Goal: Task Accomplishment & Management: Manage account settings

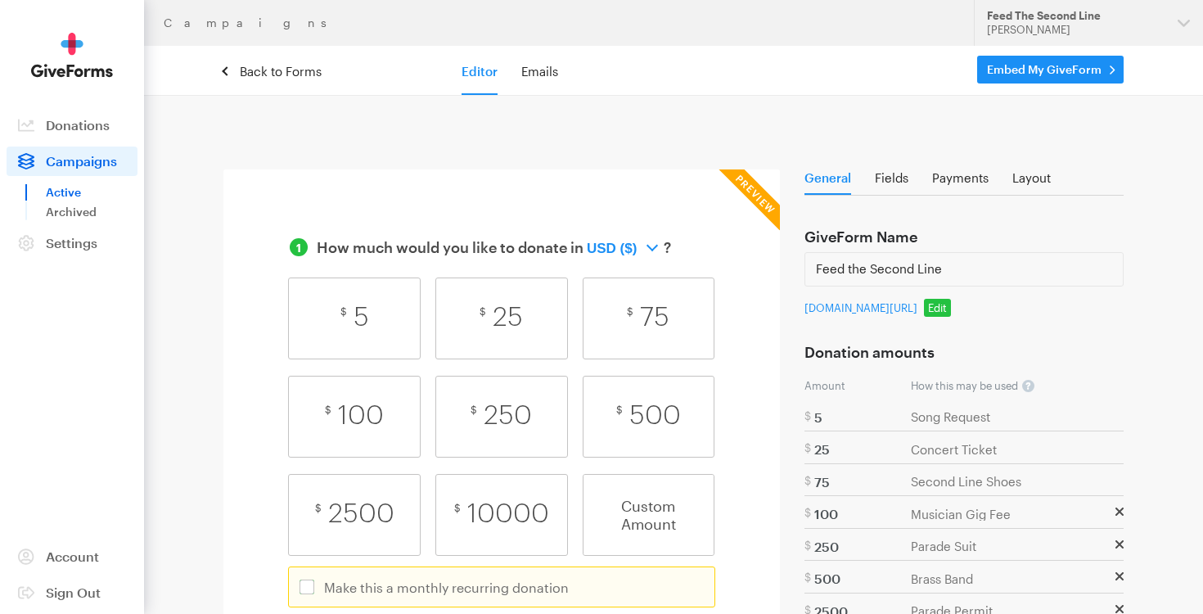
click at [93, 156] on span "Campaigns" at bounding box center [81, 161] width 71 height 16
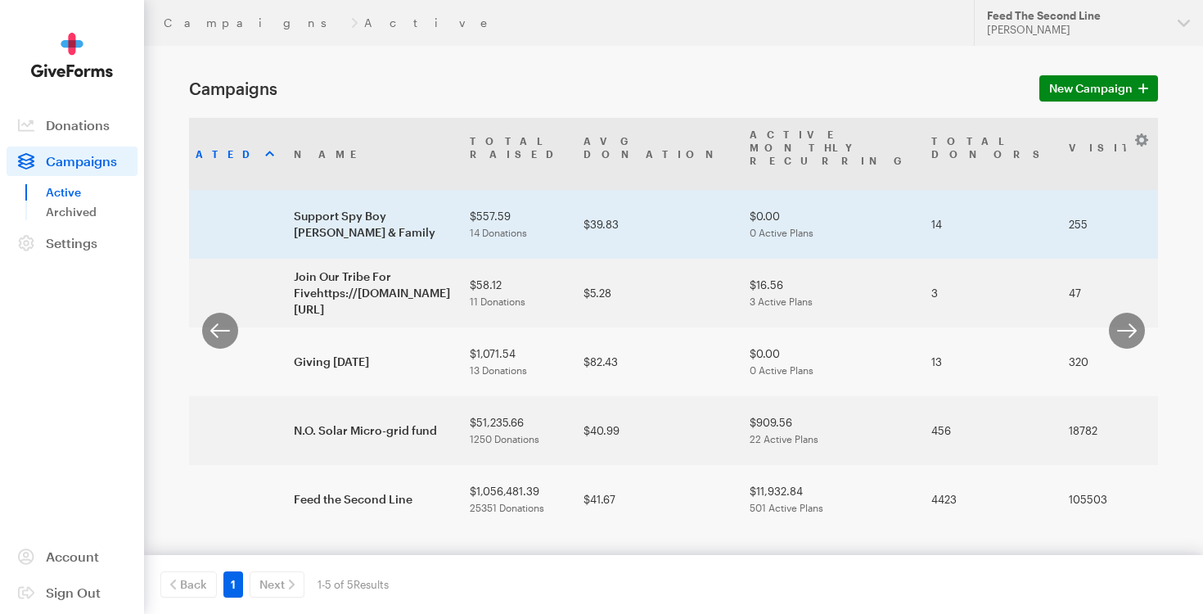
scroll to position [0, 149]
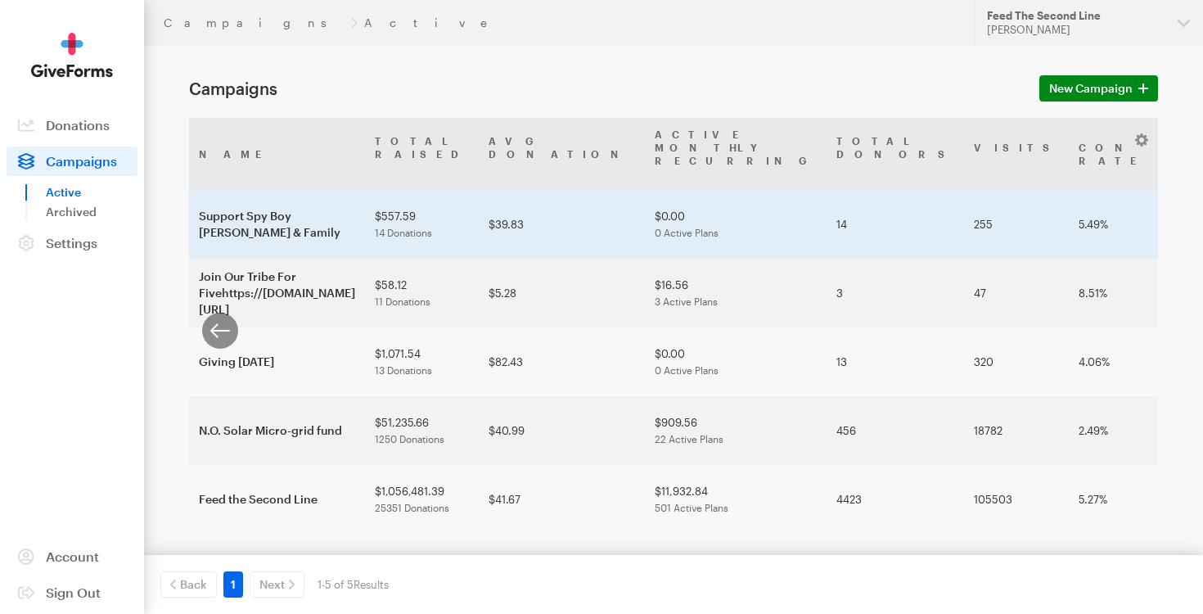
click at [853, 229] on td "14" at bounding box center [894, 224] width 137 height 69
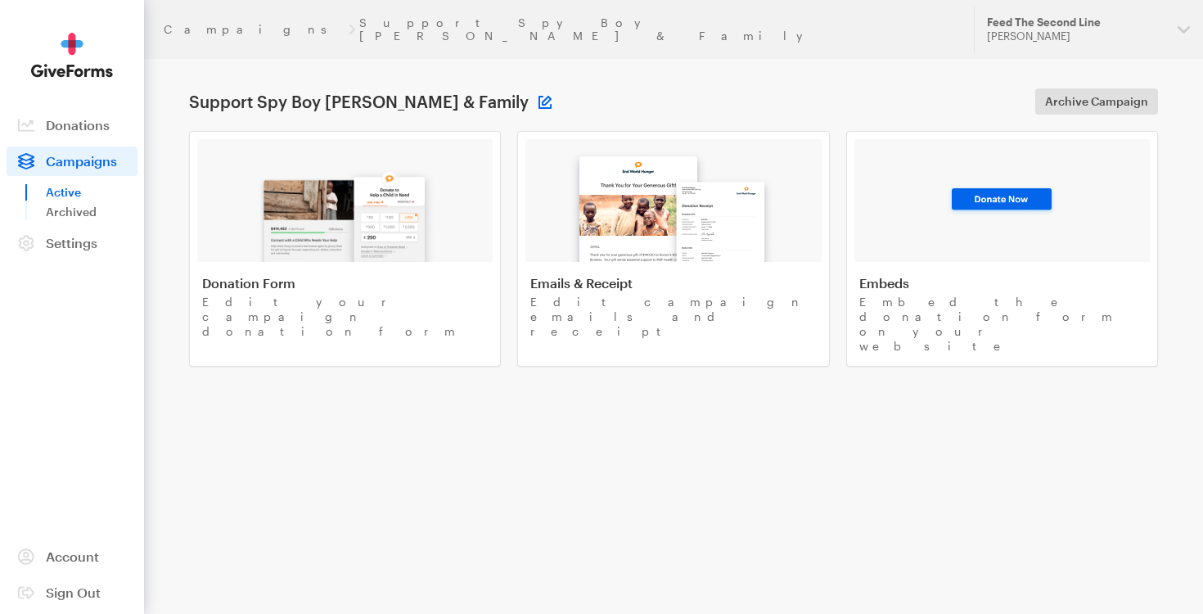
click at [538, 96] on button at bounding box center [544, 102] width 13 height 13
click at [516, 92] on button "Save" at bounding box center [526, 101] width 47 height 26
click at [101, 164] on span "Campaigns" at bounding box center [81, 161] width 71 height 16
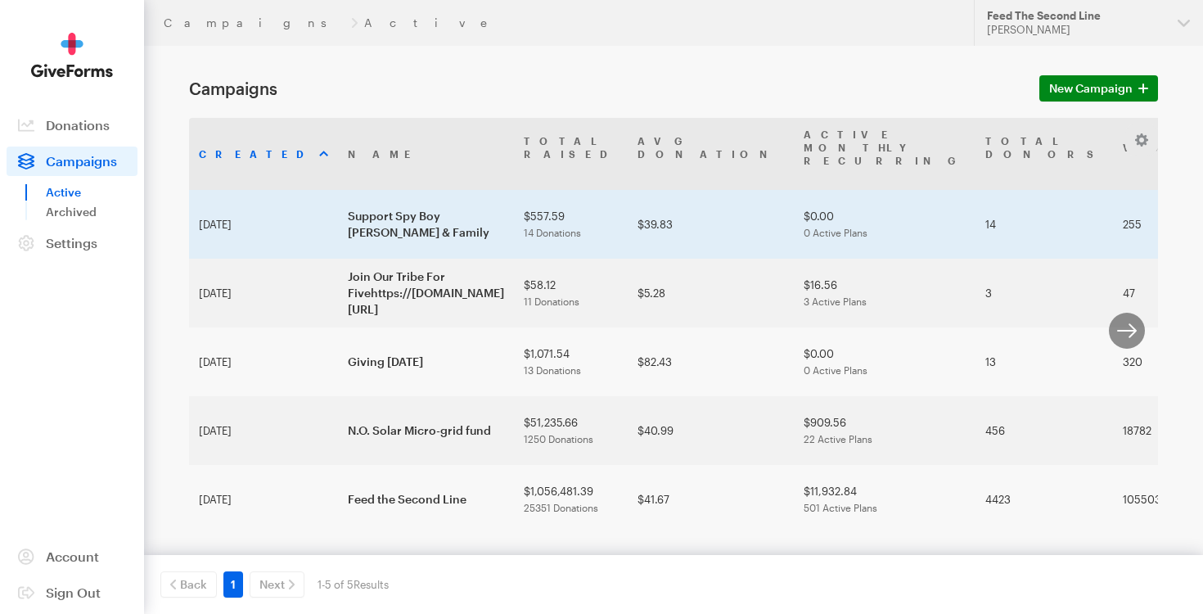
click at [338, 226] on td "Support Spy Boy [PERSON_NAME] & Family" at bounding box center [426, 224] width 176 height 69
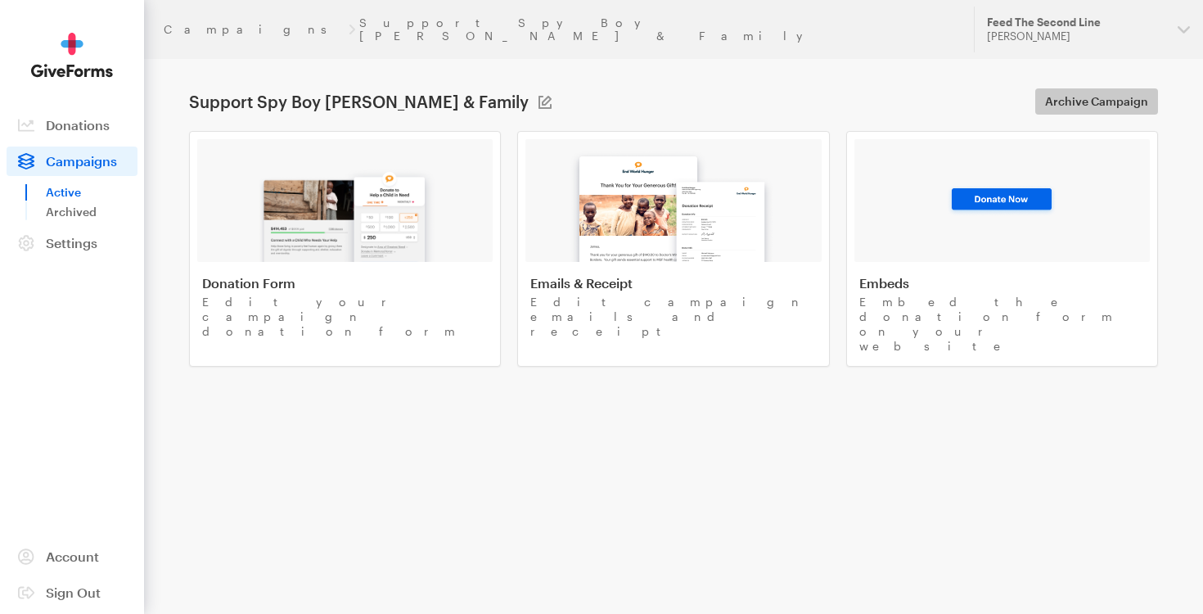
click at [1060, 92] on span "Archive Campaign" at bounding box center [1096, 102] width 103 height 20
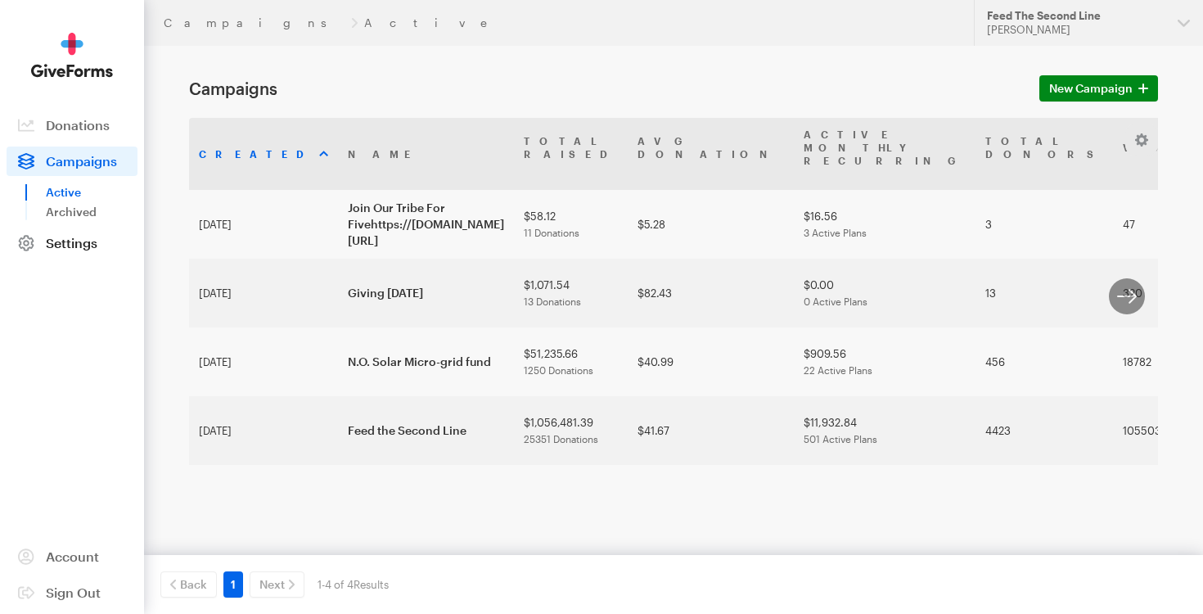
click at [70, 243] on span "Settings" at bounding box center [72, 243] width 52 height 16
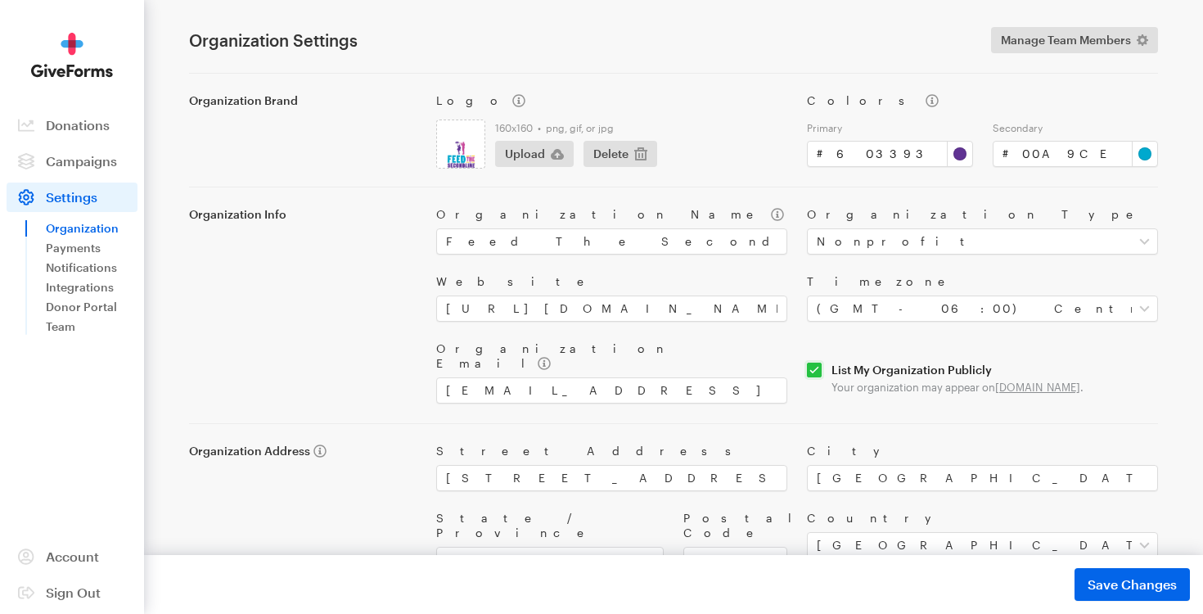
scroll to position [55, 0]
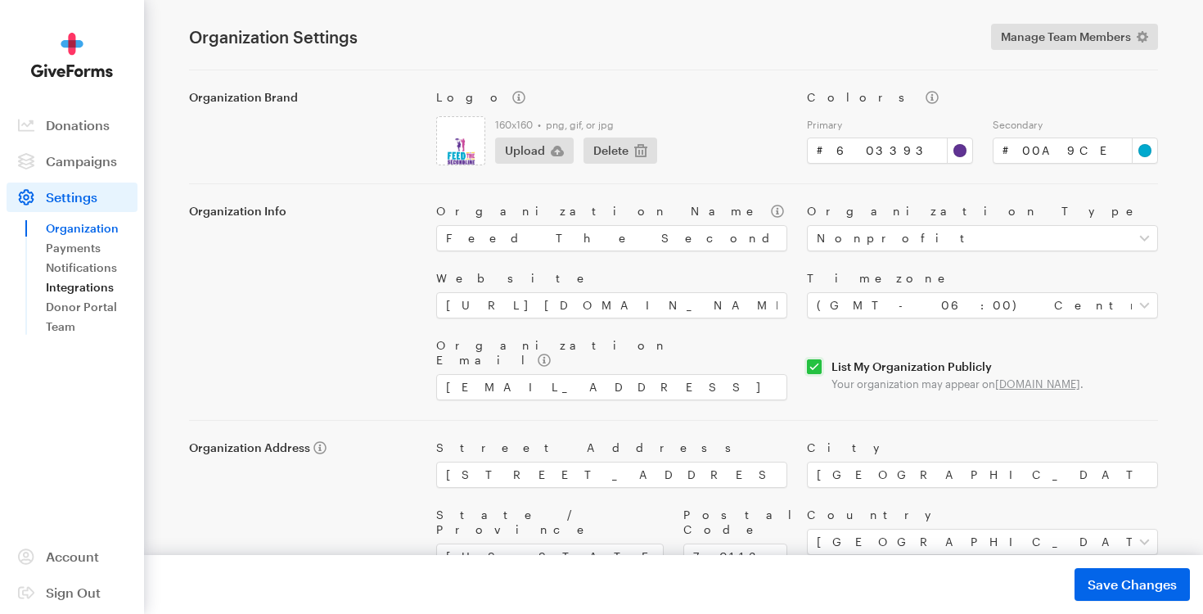
click at [89, 288] on link "Integrations" at bounding box center [92, 287] width 92 height 20
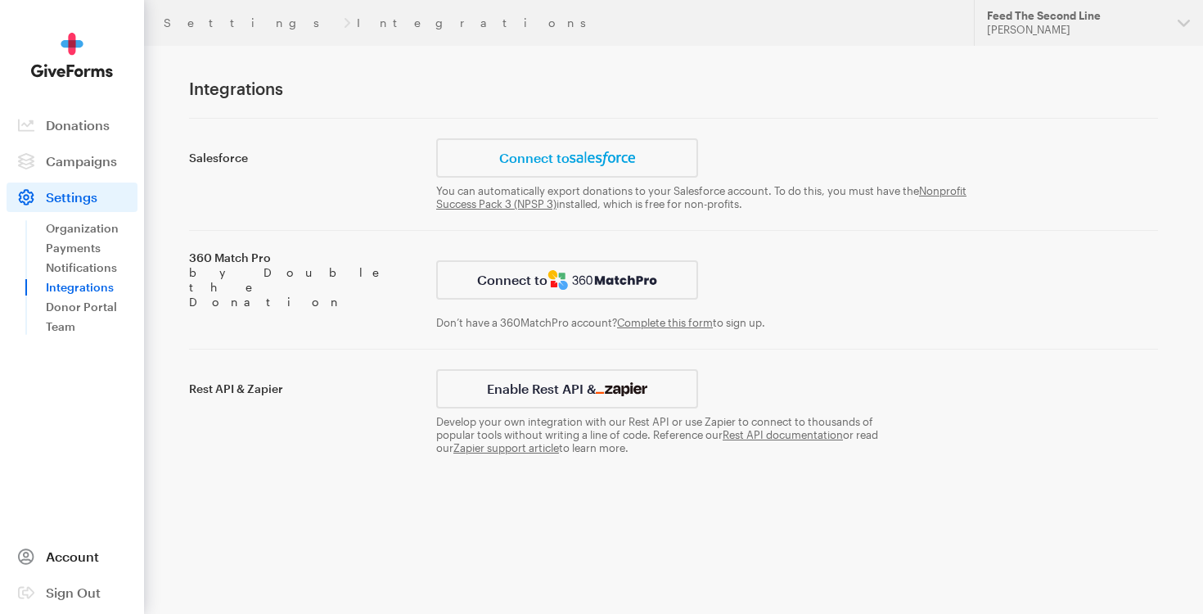
click at [73, 558] on span "Account" at bounding box center [72, 556] width 53 height 16
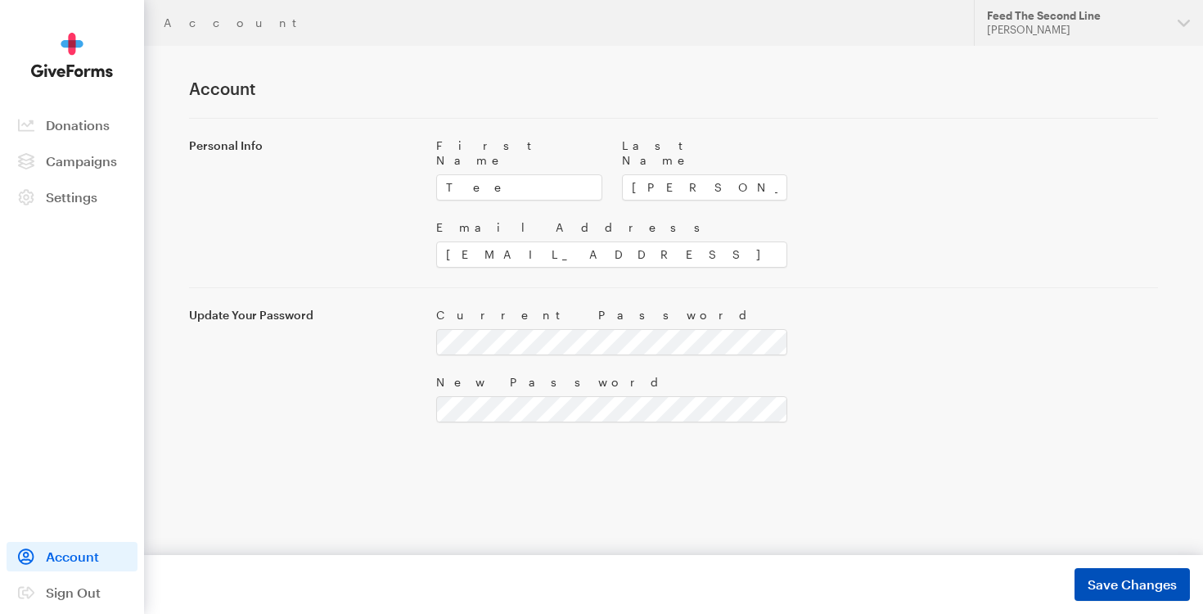
click at [1105, 575] on span "Save Changes" at bounding box center [1131, 584] width 89 height 20
click at [79, 192] on span "Settings" at bounding box center [72, 197] width 52 height 16
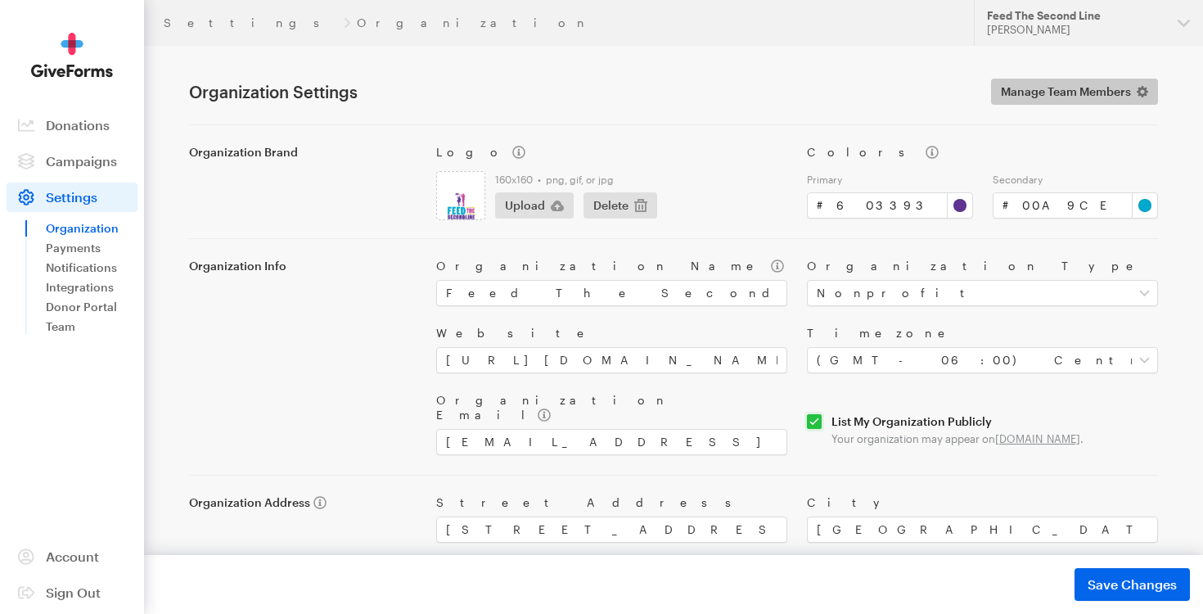
click at [1087, 92] on span "Manage Team Members" at bounding box center [1066, 92] width 130 height 20
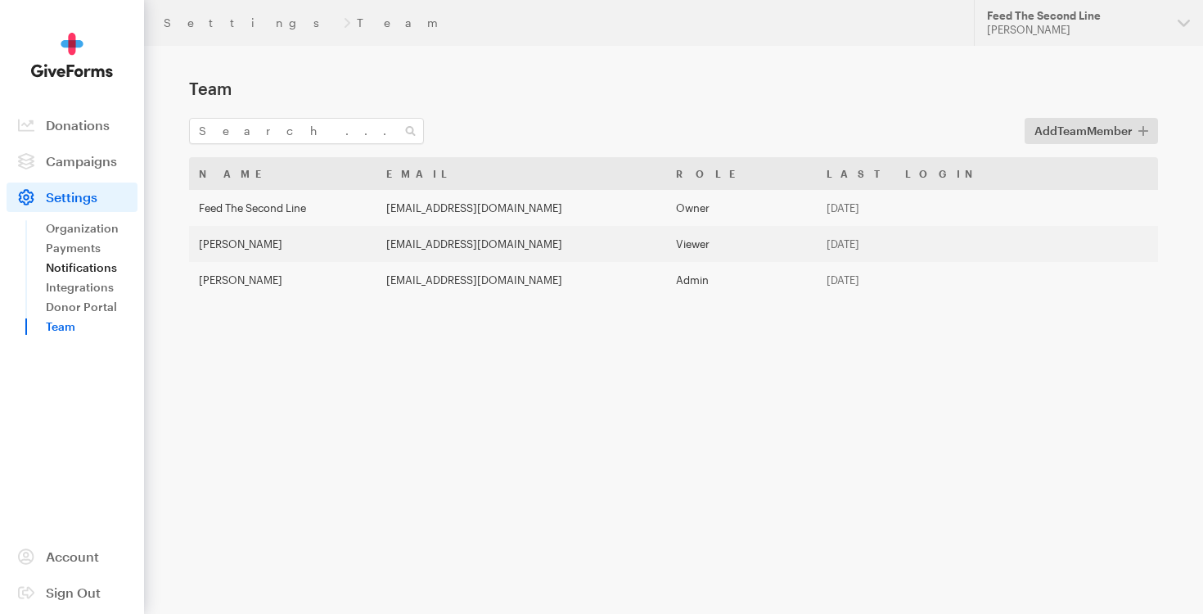
click at [95, 268] on link "Notifications" at bounding box center [92, 268] width 92 height 20
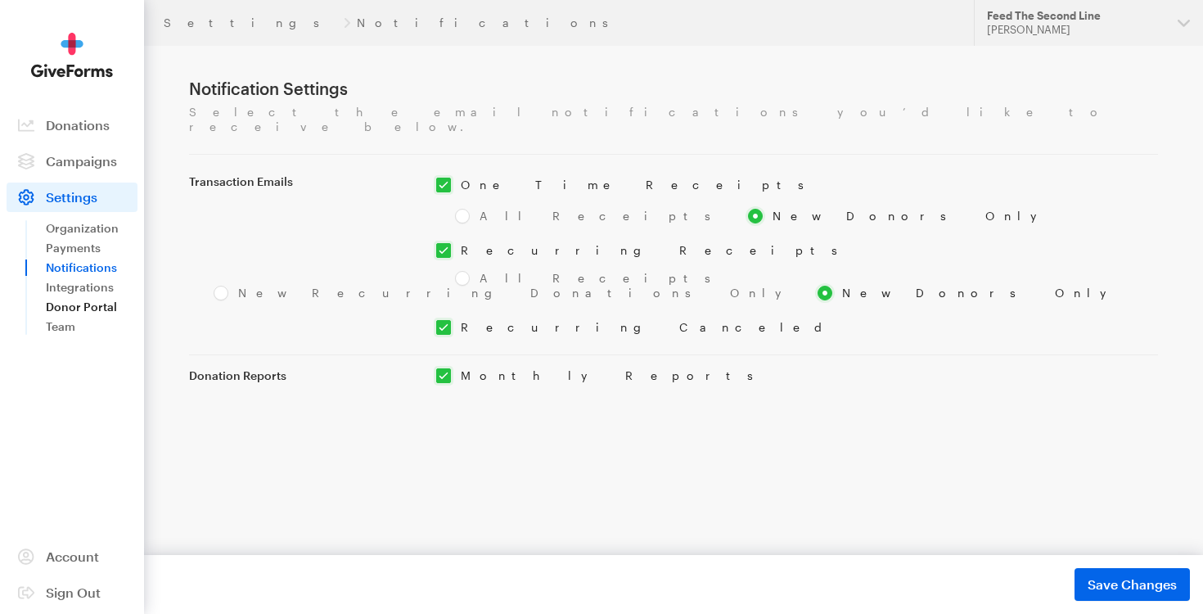
click at [93, 298] on link "Donor Portal" at bounding box center [92, 307] width 92 height 20
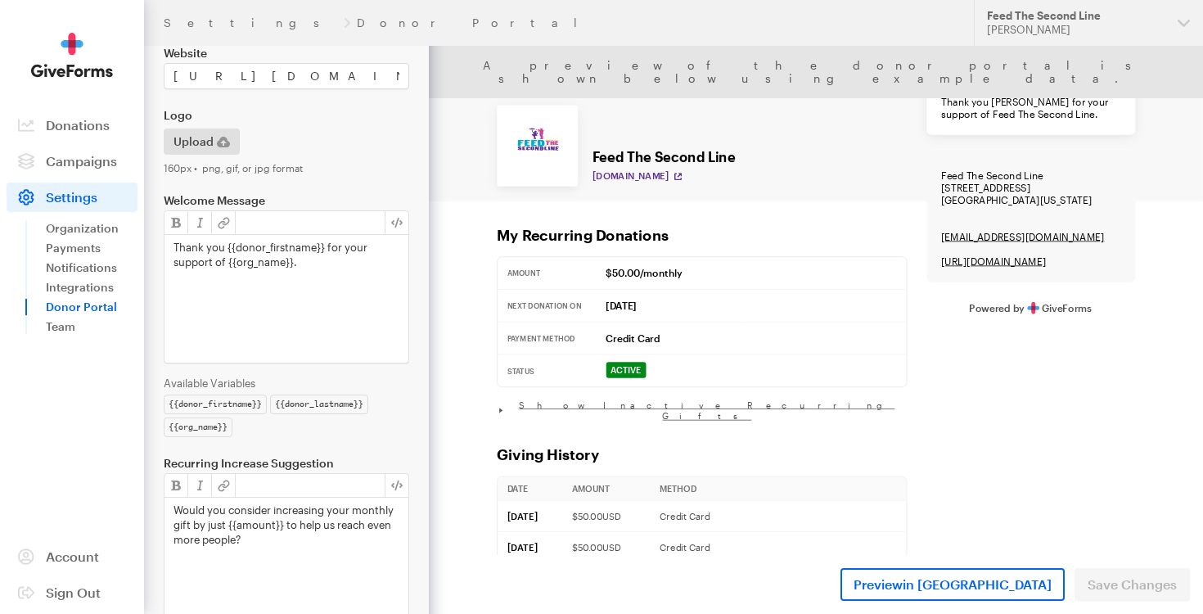
scroll to position [275, 0]
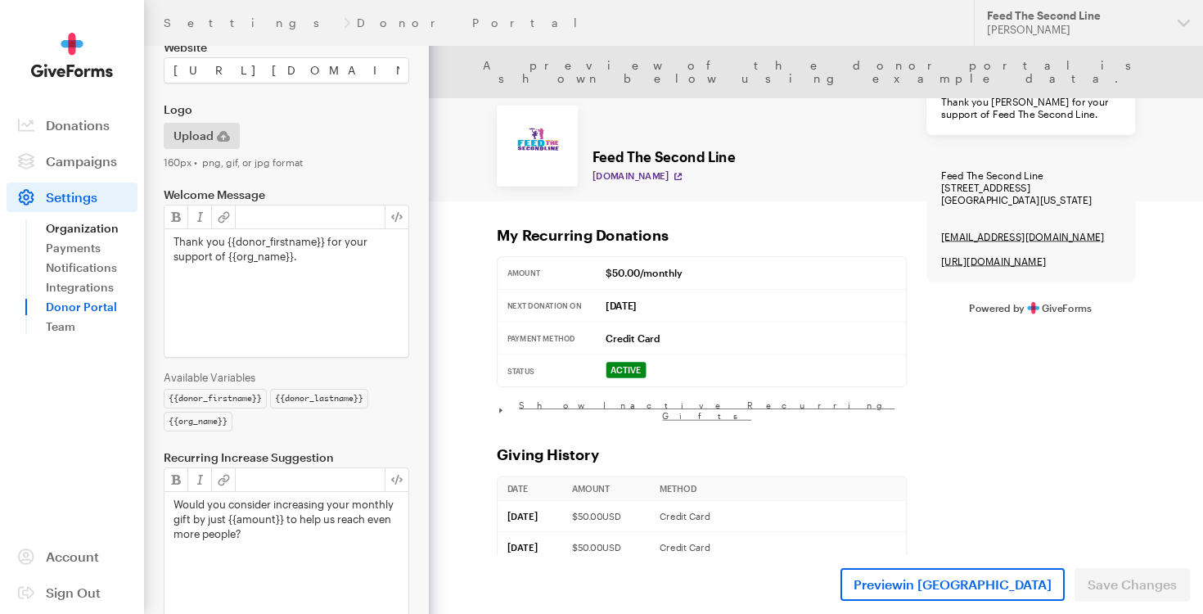
click at [78, 224] on link "Organization" at bounding box center [92, 228] width 92 height 20
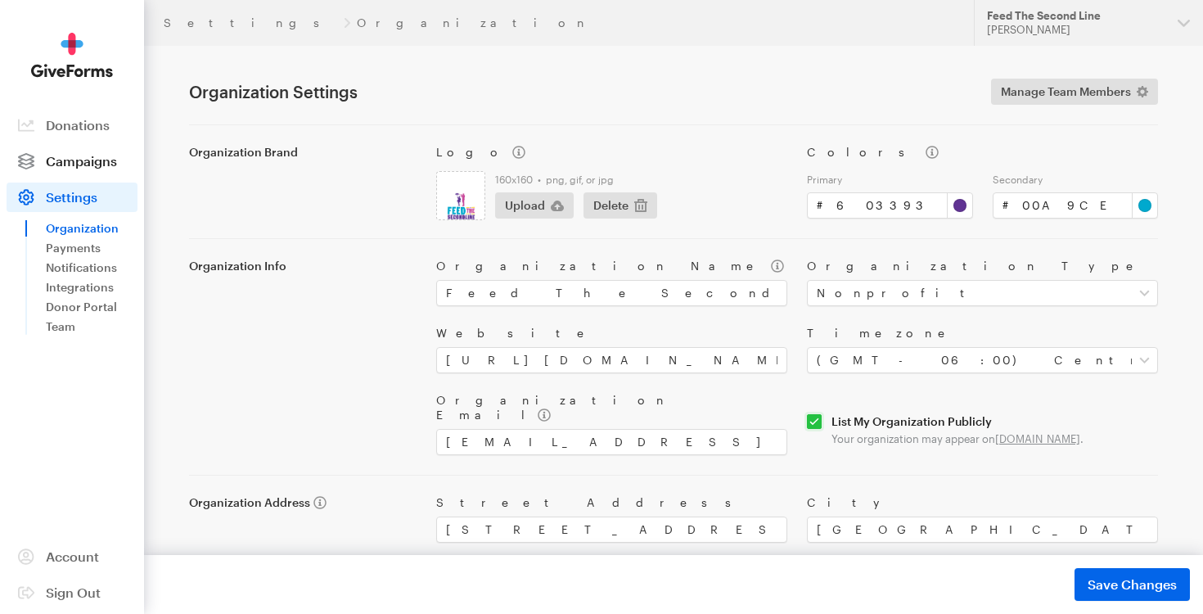
click at [83, 157] on span "Campaigns" at bounding box center [81, 161] width 71 height 16
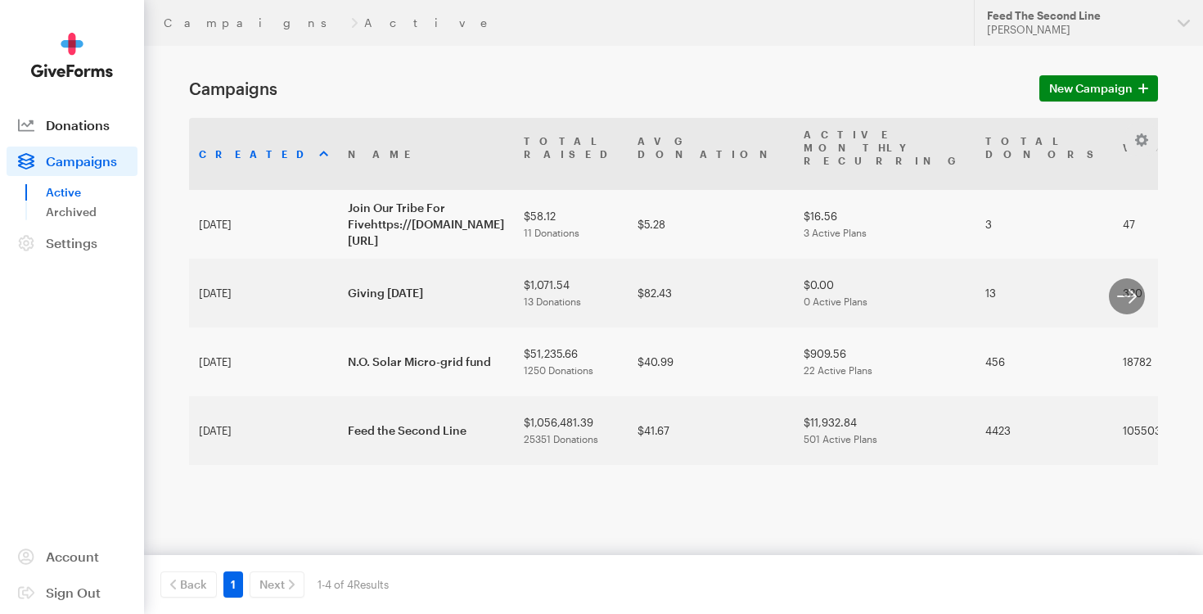
click at [74, 127] on span "Donations" at bounding box center [78, 125] width 64 height 16
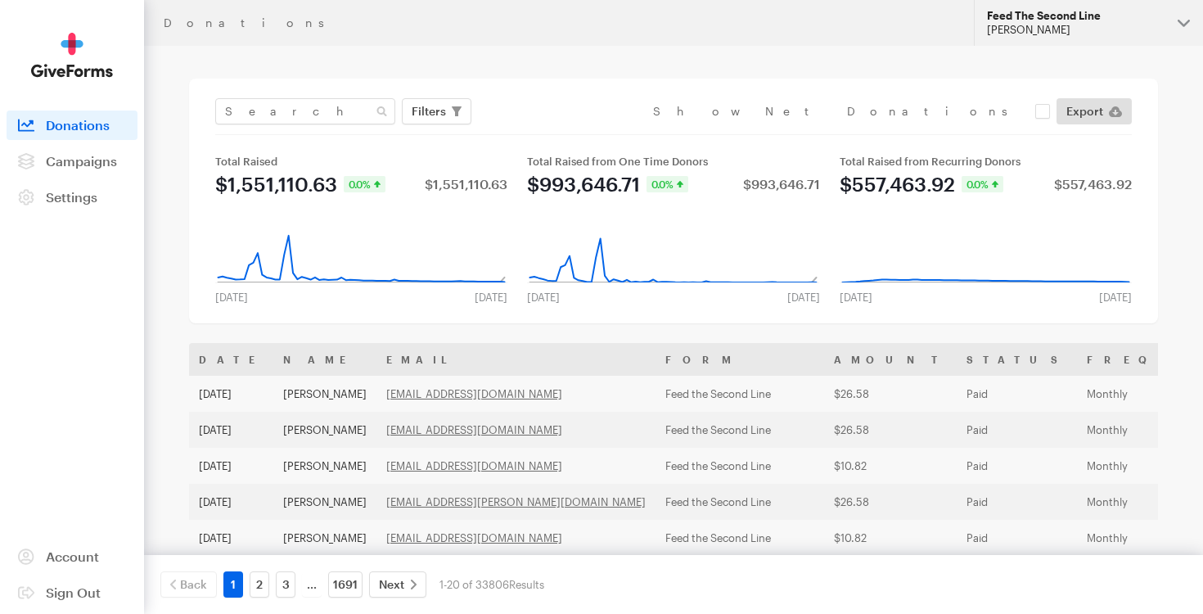
click at [1180, 26] on button "Feed The Second Line Tee Williams" at bounding box center [1088, 23] width 229 height 46
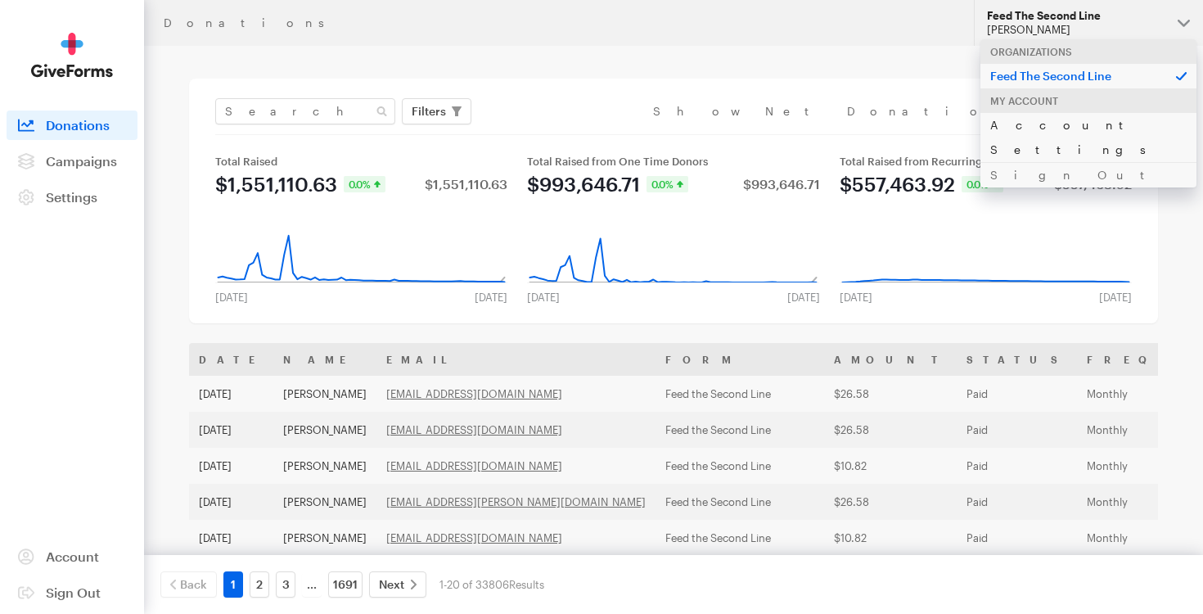
click at [1050, 128] on link "Account Settings" at bounding box center [1088, 137] width 216 height 50
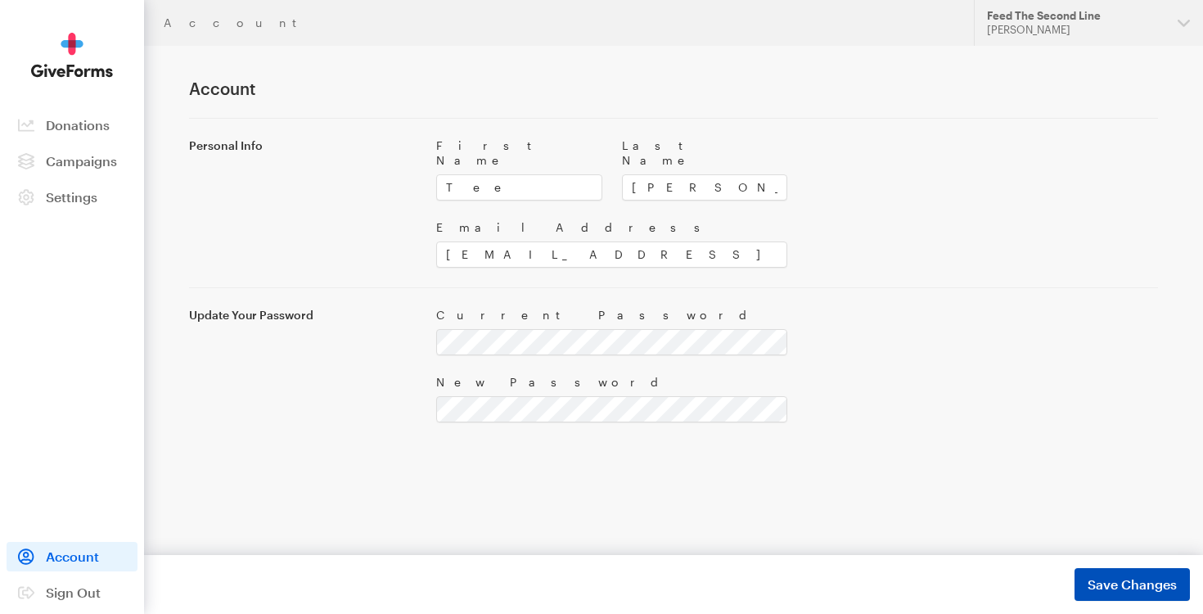
click at [1117, 583] on span "Save Changes" at bounding box center [1131, 584] width 89 height 20
click at [59, 200] on span "Settings" at bounding box center [72, 197] width 52 height 16
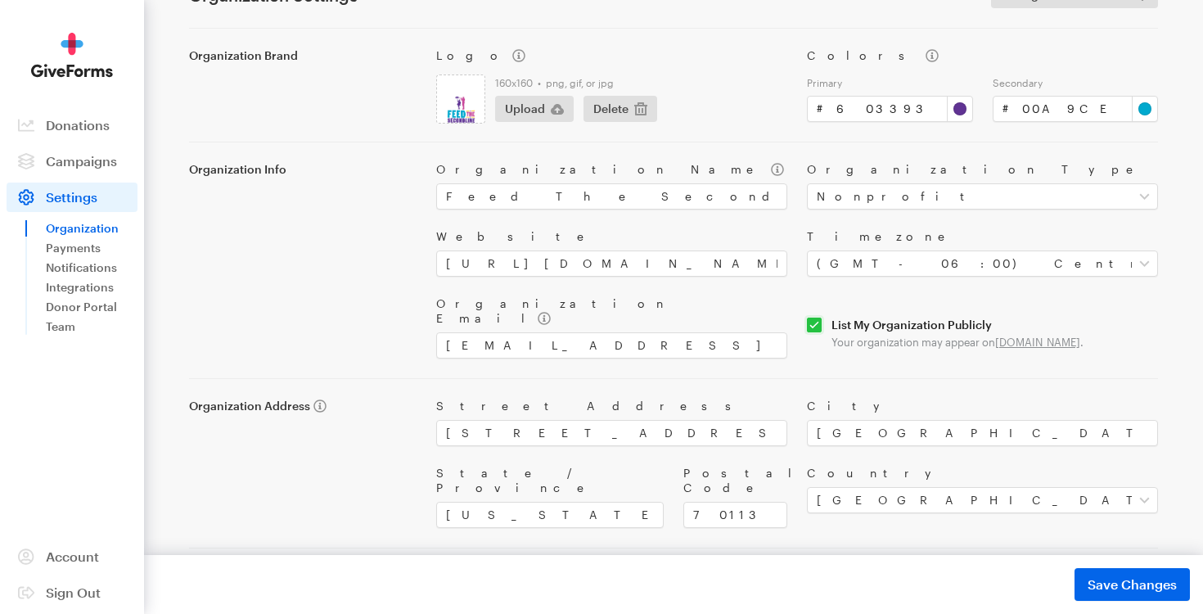
scroll to position [100, 0]
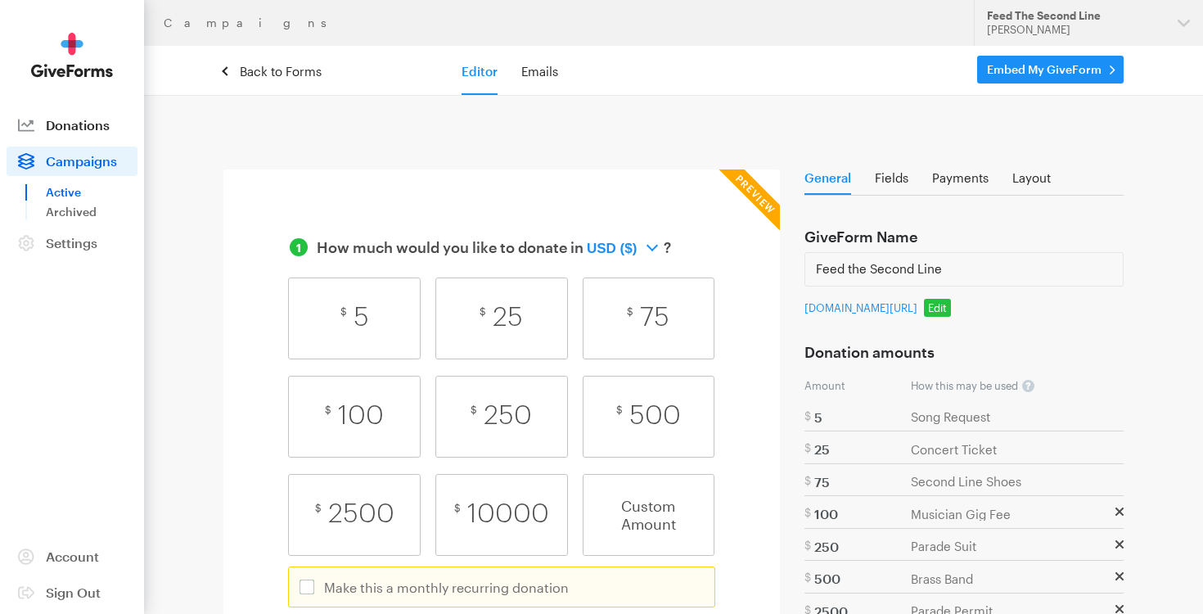
click at [67, 126] on span "Donations" at bounding box center [78, 125] width 64 height 16
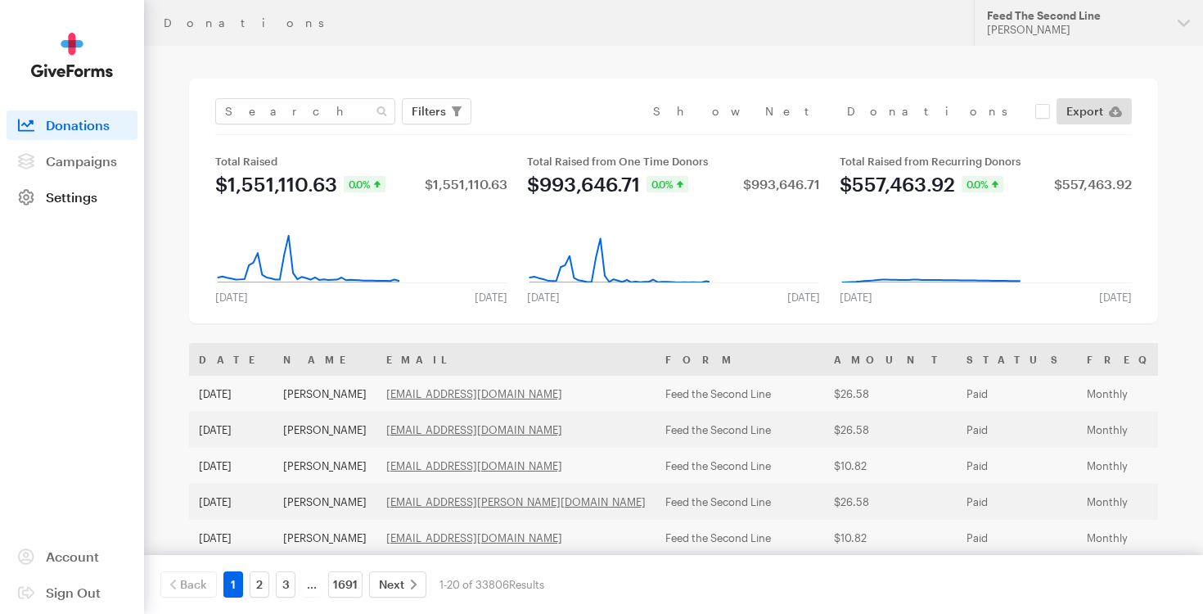
click at [67, 192] on span "Settings" at bounding box center [72, 197] width 52 height 16
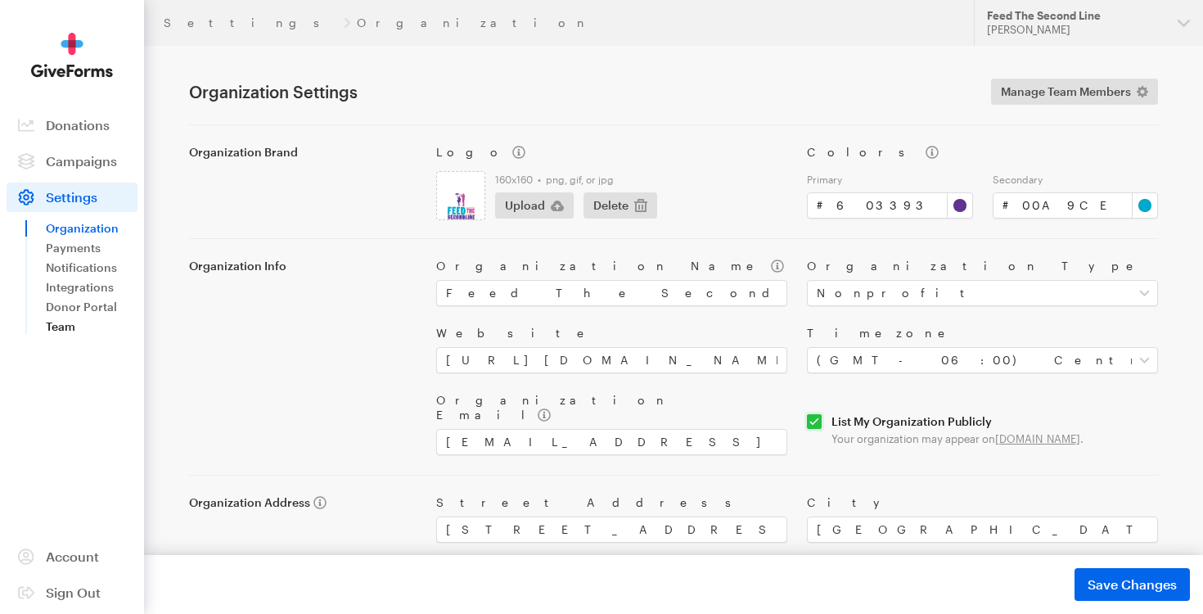
click at [70, 321] on link "Team" at bounding box center [92, 327] width 92 height 20
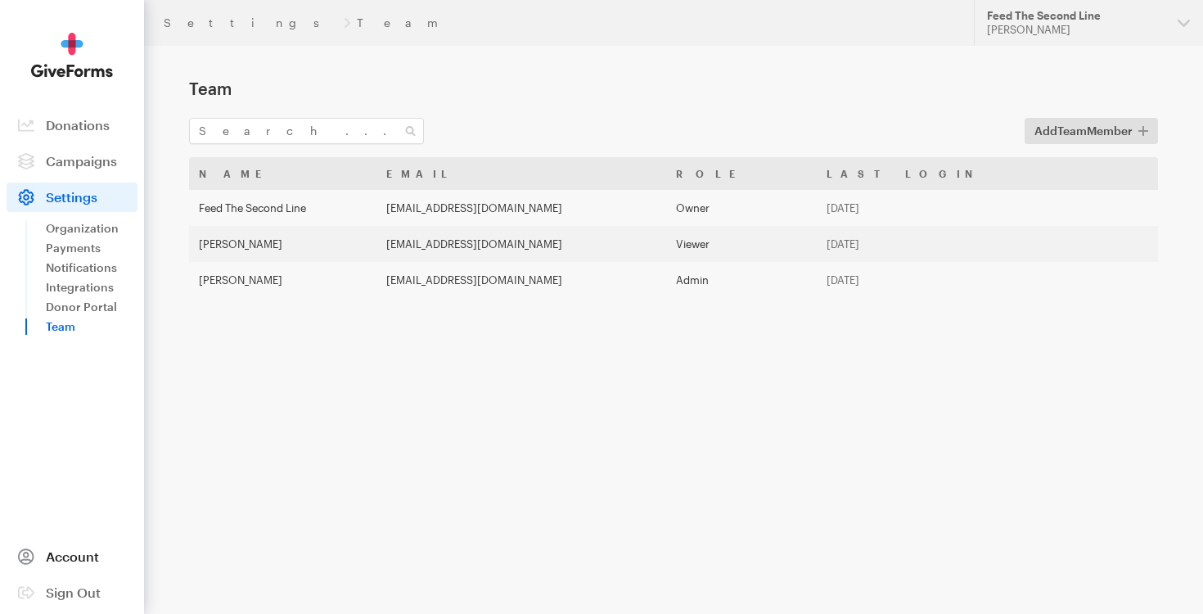
click at [58, 551] on span "Account" at bounding box center [72, 556] width 53 height 16
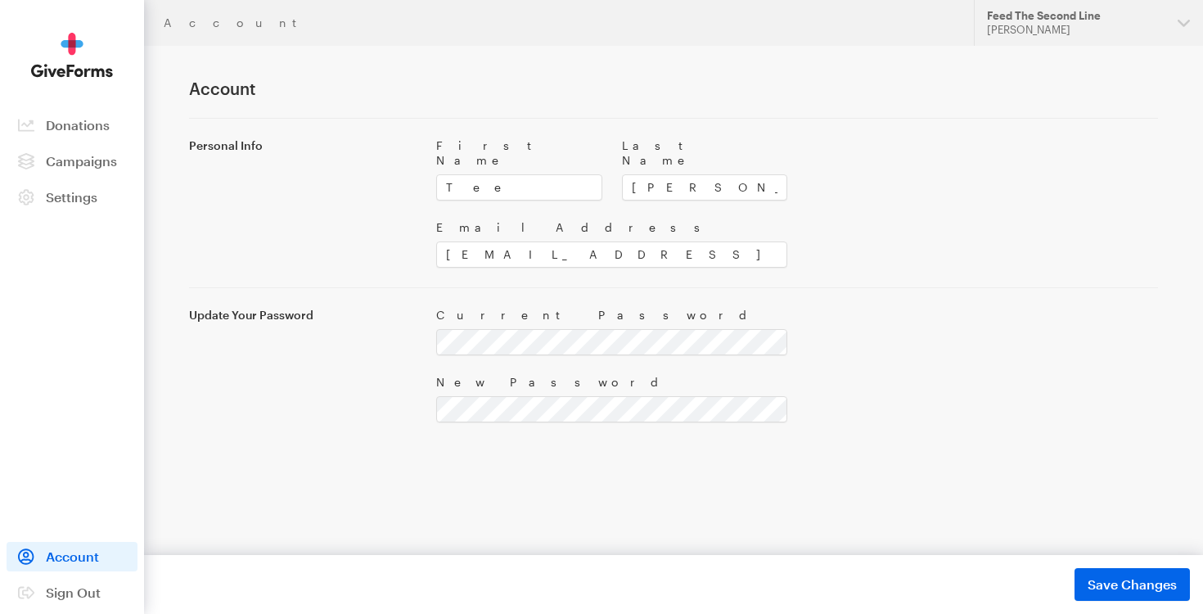
click at [76, 61] on img at bounding box center [72, 55] width 82 height 45
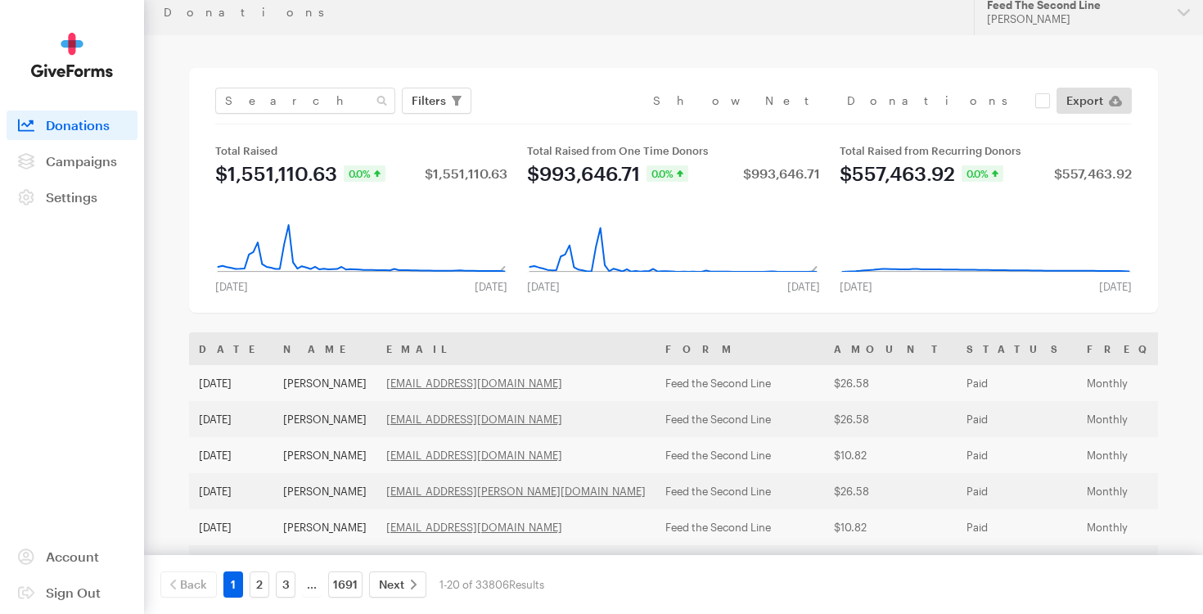
scroll to position [12, 0]
click at [77, 201] on span "Settings" at bounding box center [72, 197] width 52 height 16
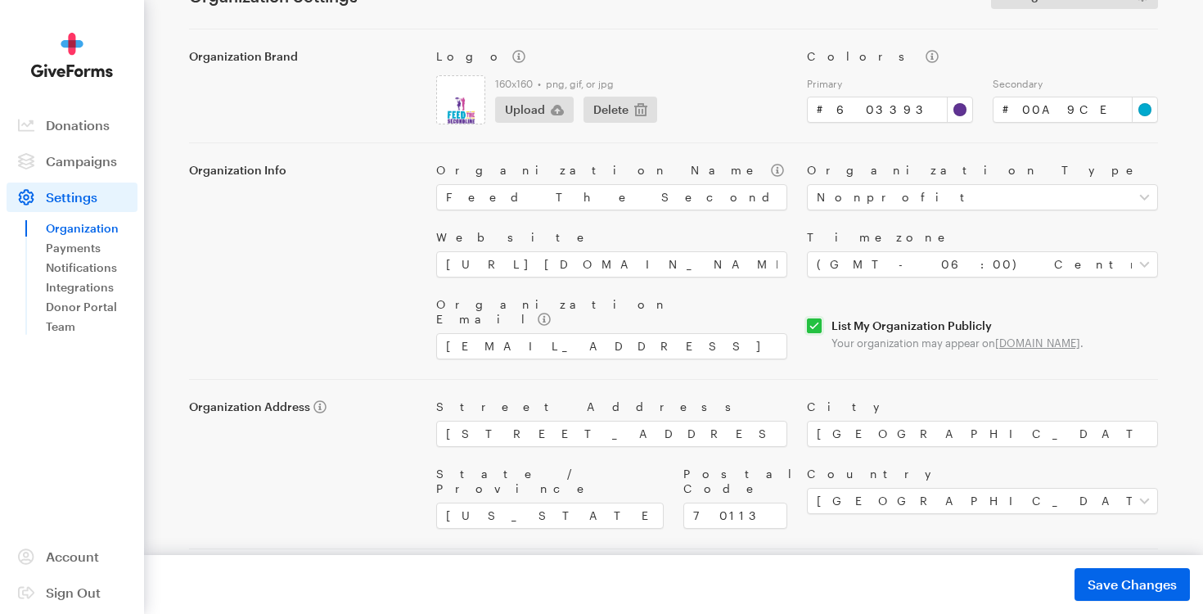
scroll to position [100, 0]
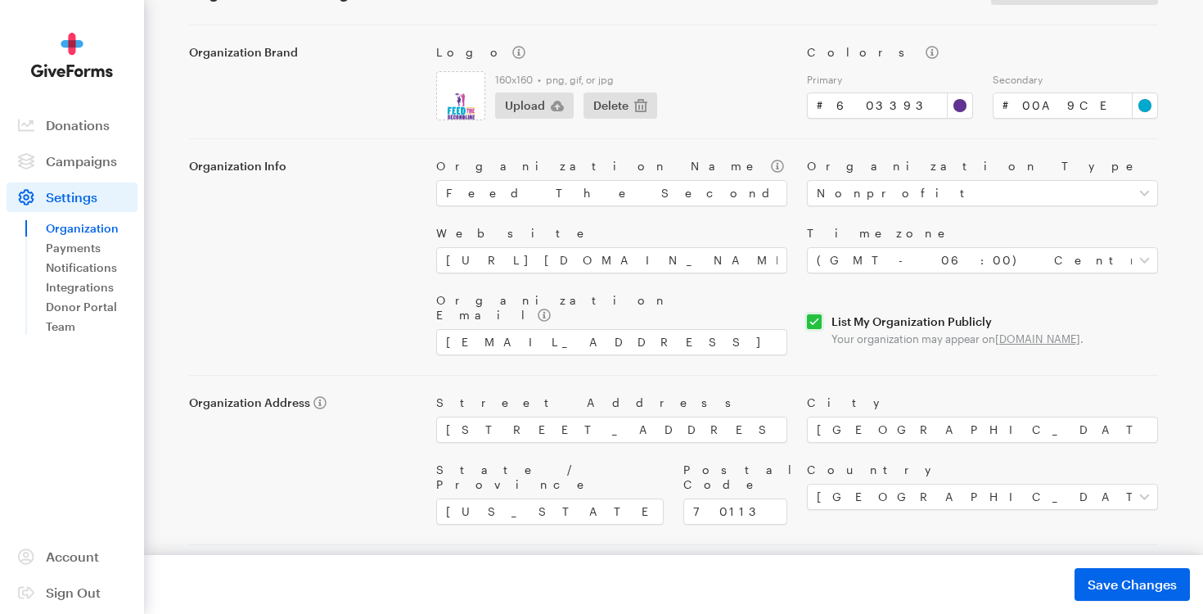
scroll to position [100, 0]
